Goal: Task Accomplishment & Management: Manage account settings

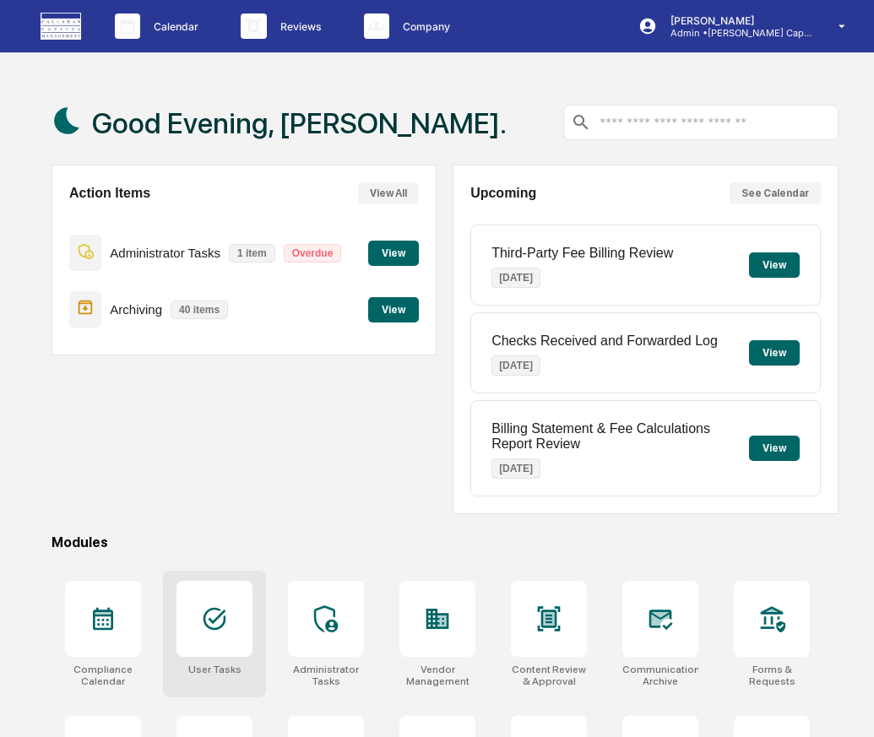
click at [239, 605] on div at bounding box center [215, 619] width 76 height 76
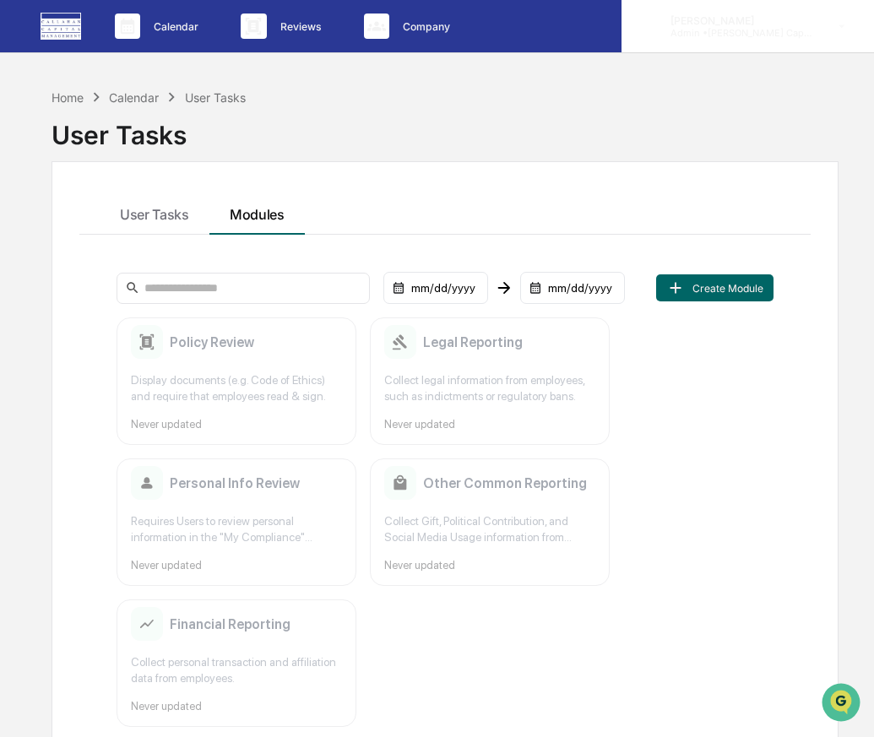
click at [812, 39] on div "Lindsay Rider Admin • Callahan Capital" at bounding box center [748, 26] width 253 height 52
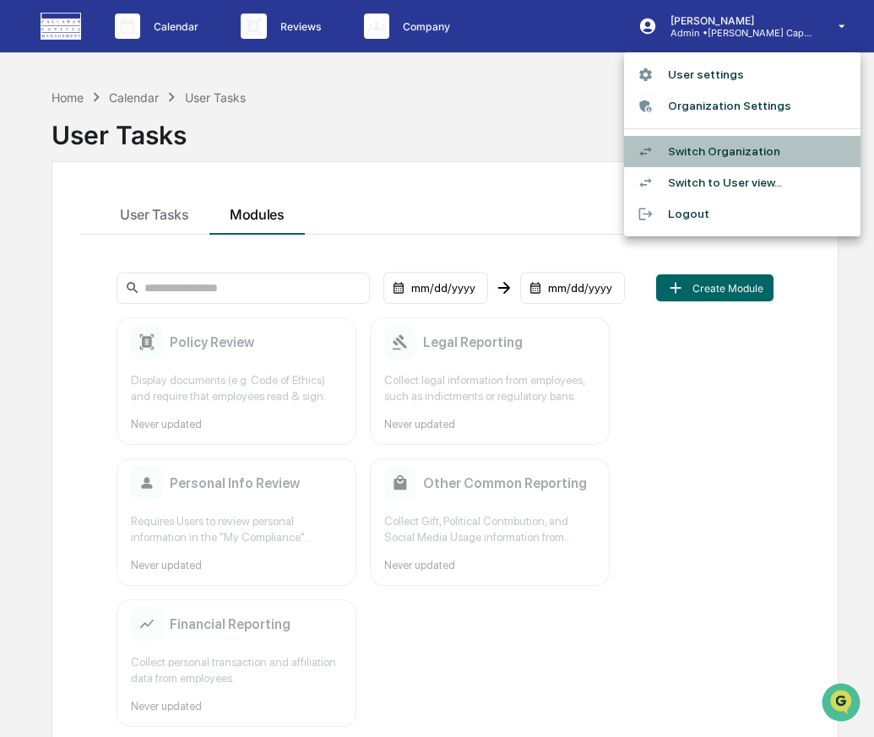
click at [797, 155] on li "Switch Organization" at bounding box center [742, 151] width 236 height 31
